Goal: Use online tool/utility

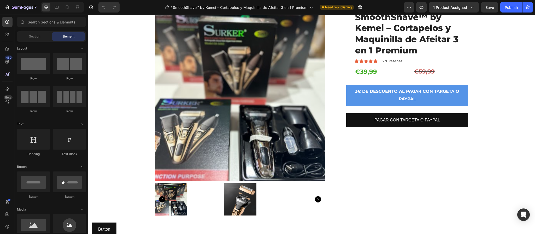
scroll to position [78, 0]
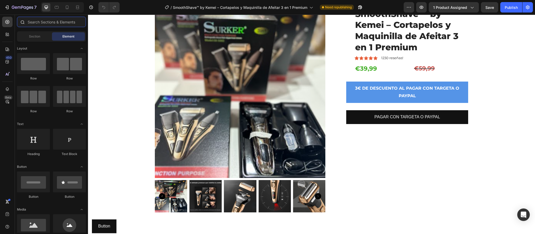
click at [50, 23] on input "text" at bounding box center [51, 22] width 69 height 10
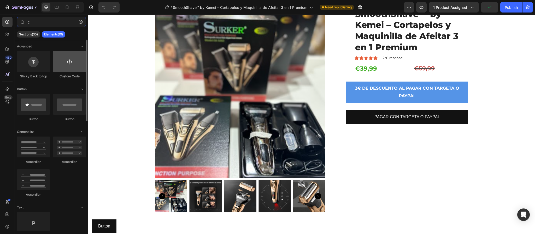
type input "c"
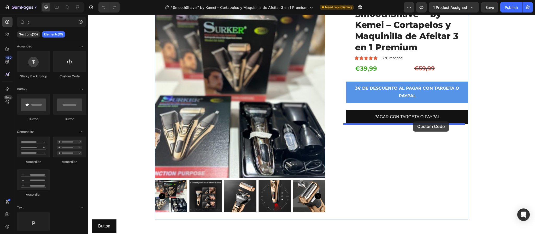
drag, startPoint x: 165, startPoint y: 85, endPoint x: 413, endPoint y: 122, distance: 250.8
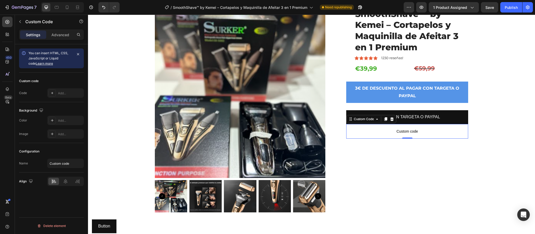
click at [409, 130] on span "Custom code" at bounding box center [407, 131] width 122 height 6
click at [24, 94] on div "Code" at bounding box center [23, 93] width 8 height 5
click at [346, 126] on p "Custom code" at bounding box center [407, 131] width 122 height 15
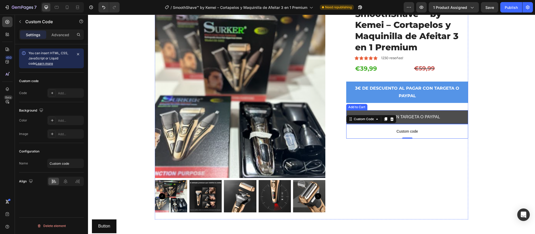
click at [397, 122] on button "PAGAR CON TARGETA O PAYPAL" at bounding box center [407, 117] width 122 height 14
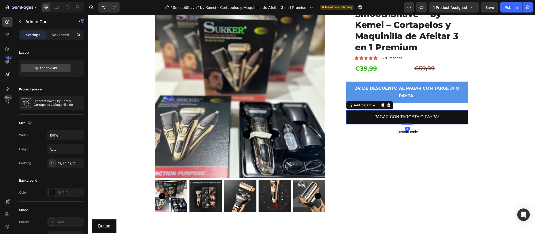
drag, startPoint x: 408, startPoint y: 124, endPoint x: 416, endPoint y: 124, distance: 8.1
click at [416, 124] on div "2" at bounding box center [407, 124] width 122 height 0
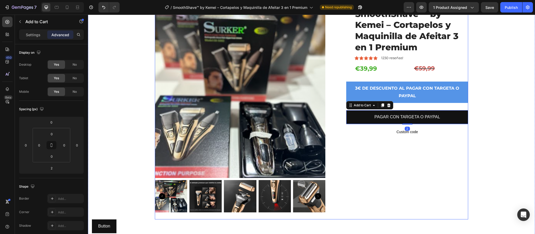
click at [376, 158] on div "SmoothShave™ by [PERSON_NAME] – Cortapelos y Maquinilla de Afeitar 3 en 1 Premi…" at bounding box center [407, 114] width 122 height 212
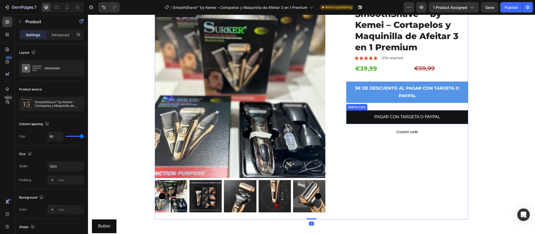
click at [405, 125] on div "SmoothShave™ by [PERSON_NAME] – Cortapelos y Maquinilla de Afeitar 3 en 1 Premi…" at bounding box center [407, 114] width 122 height 212
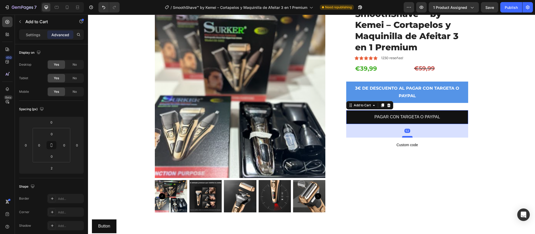
drag, startPoint x: 405, startPoint y: 123, endPoint x: 406, endPoint y: 136, distance: 13.1
click at [406, 136] on div at bounding box center [407, 137] width 10 height 2
type input "52"
drag, startPoint x: 386, startPoint y: 169, endPoint x: 391, endPoint y: 167, distance: 6.0
click at [388, 168] on div "SmoothShave™ by [PERSON_NAME] – Cortapelos y Maquinilla de Afeitar 3 en 1 Premi…" at bounding box center [407, 114] width 122 height 212
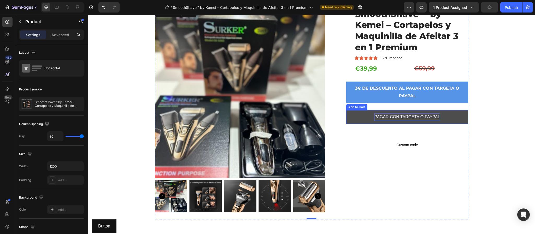
click at [414, 119] on div "PAGAR CON TARGETA O PAYPAL" at bounding box center [406, 118] width 65 height 8
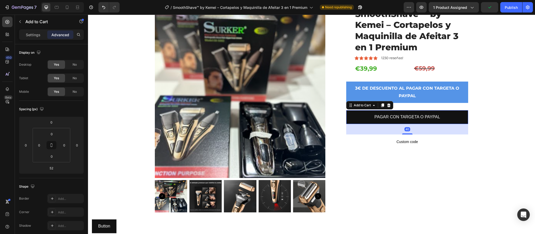
drag, startPoint x: 407, startPoint y: 138, endPoint x: 409, endPoint y: 128, distance: 10.2
click at [407, 134] on div "SmoothShave™ by [PERSON_NAME] – Cortapelos y Maquinilla de Afeitar 3 en 1 Premi…" at bounding box center [407, 114] width 122 height 212
type input "38"
click at [417, 107] on div "3€ DE DESCUENTO AL PAGAR CON TARGETA O PAYPAL Button" at bounding box center [407, 96] width 122 height 29
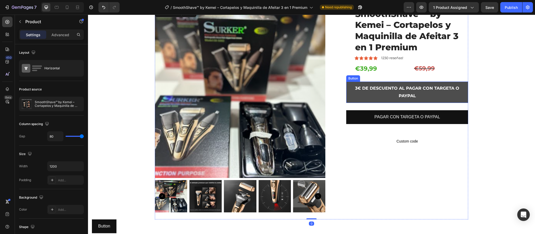
click at [416, 102] on button "3€ DE DESCUENTO AL PAGAR CON TARGETA O PAYPAL" at bounding box center [407, 92] width 122 height 21
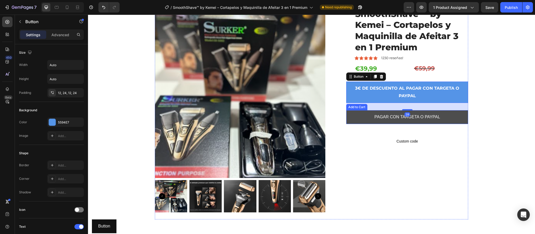
click at [411, 124] on button "PAGAR CON TARGETA O PAYPAL" at bounding box center [407, 117] width 122 height 14
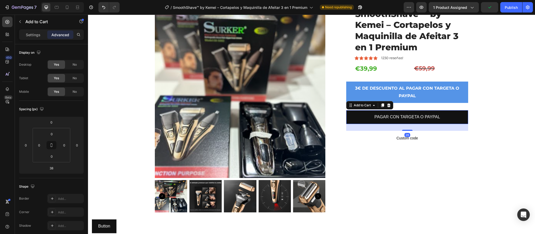
drag, startPoint x: 408, startPoint y: 134, endPoint x: 412, endPoint y: 131, distance: 5.0
click at [412, 124] on div "26" at bounding box center [407, 124] width 122 height 0
type input "26"
click at [422, 106] on div "3€ DE DESCUENTO AL PAGAR CON TARGETA O PAYPAL Button" at bounding box center [407, 96] width 122 height 29
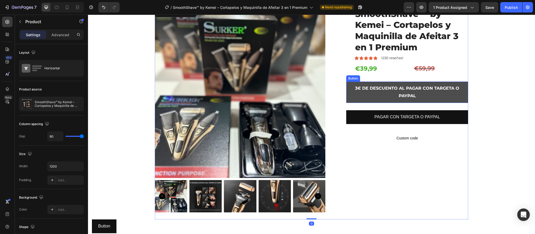
click at [417, 101] on button "3€ DE DESCUENTO AL PAGAR CON TARGETA O PAYPAL" at bounding box center [407, 92] width 122 height 21
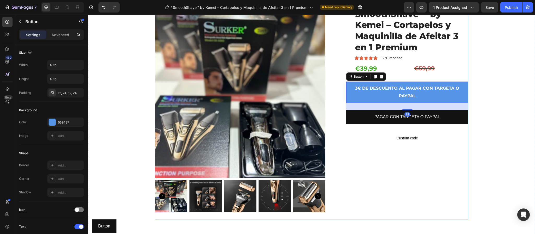
click at [408, 128] on div "PAGAR CON TARGETA O PAYPAL Add to Cart" at bounding box center [407, 120] width 122 height 21
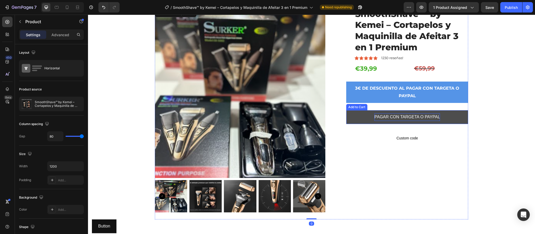
click at [418, 121] on div "PAGAR CON TARGETA O PAYPAL" at bounding box center [406, 118] width 65 height 8
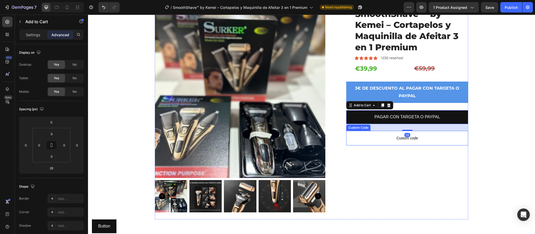
click at [405, 150] on div "SmoothShave™ by [PERSON_NAME] – Cortapelos y Maquinilla de Afeitar 3 en 1 Premi…" at bounding box center [407, 114] width 122 height 212
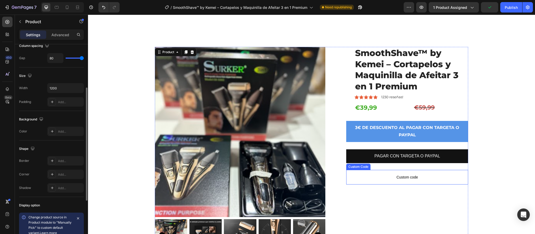
click at [400, 171] on p "Custom code" at bounding box center [407, 177] width 122 height 15
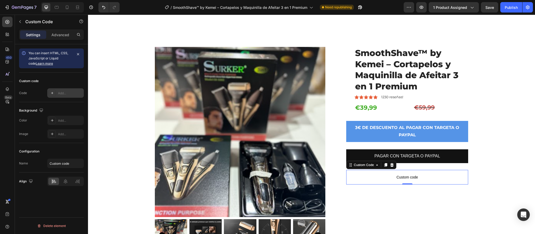
click at [70, 91] on div "Add..." at bounding box center [70, 93] width 25 height 5
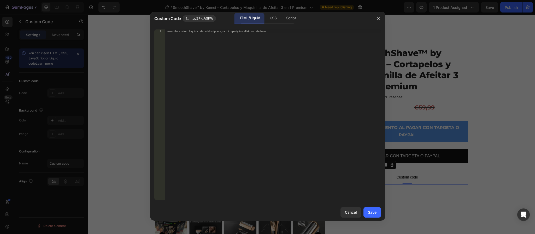
click at [120, 81] on div at bounding box center [267, 117] width 535 height 234
